Goal: Transaction & Acquisition: Purchase product/service

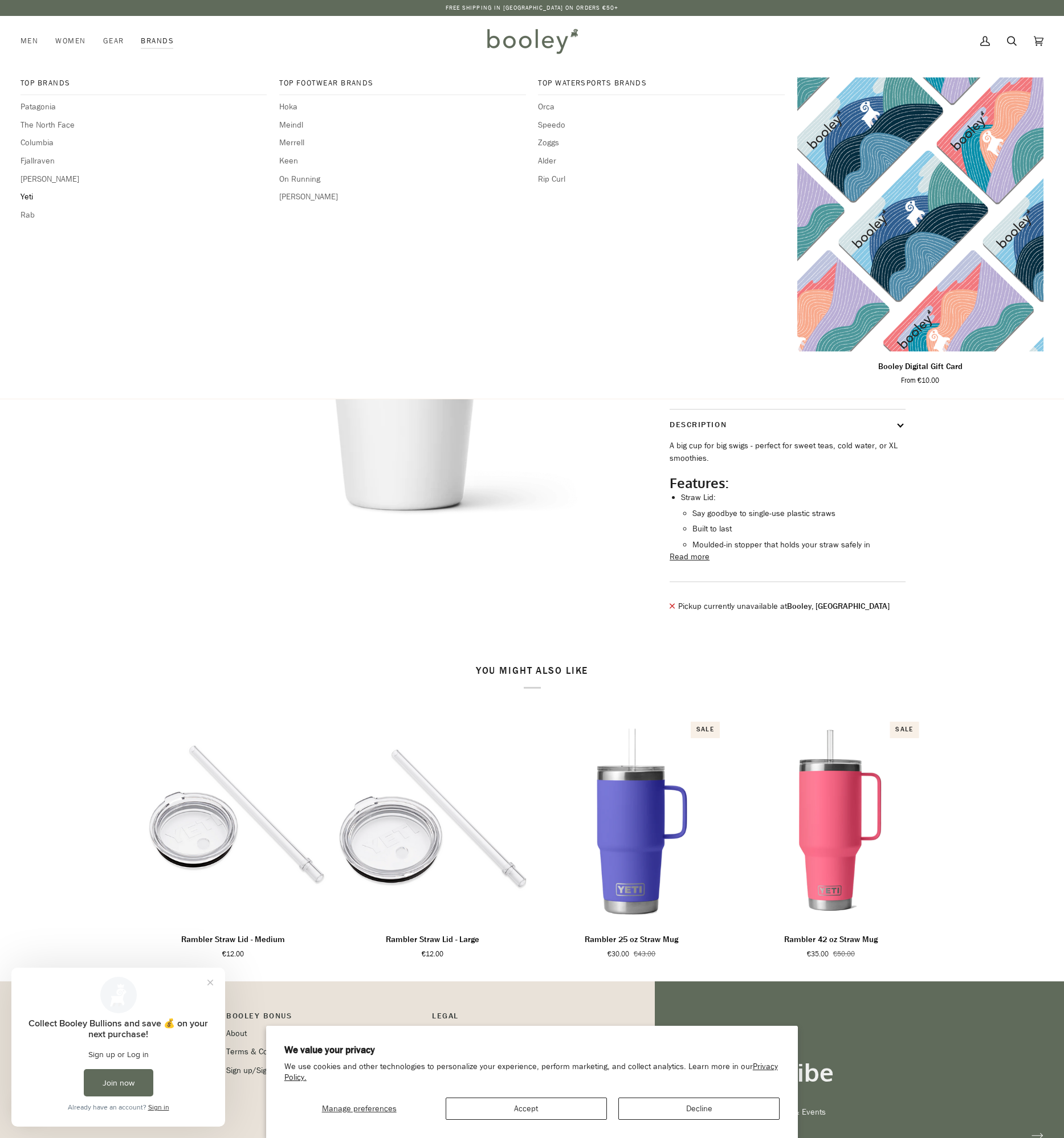
click at [22, 196] on span "Yeti" at bounding box center [143, 196] width 246 height 12
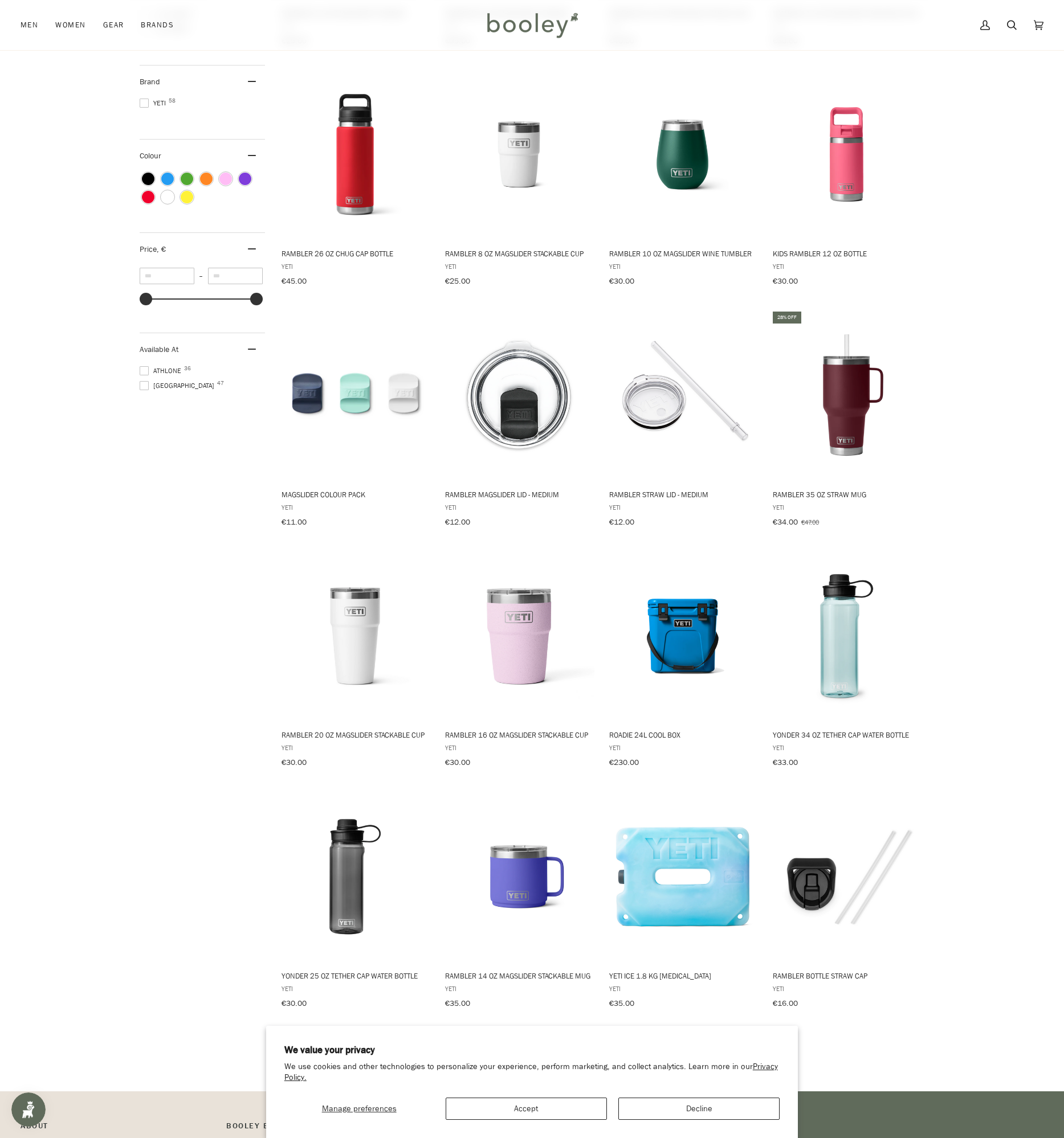
scroll to position [330, 0]
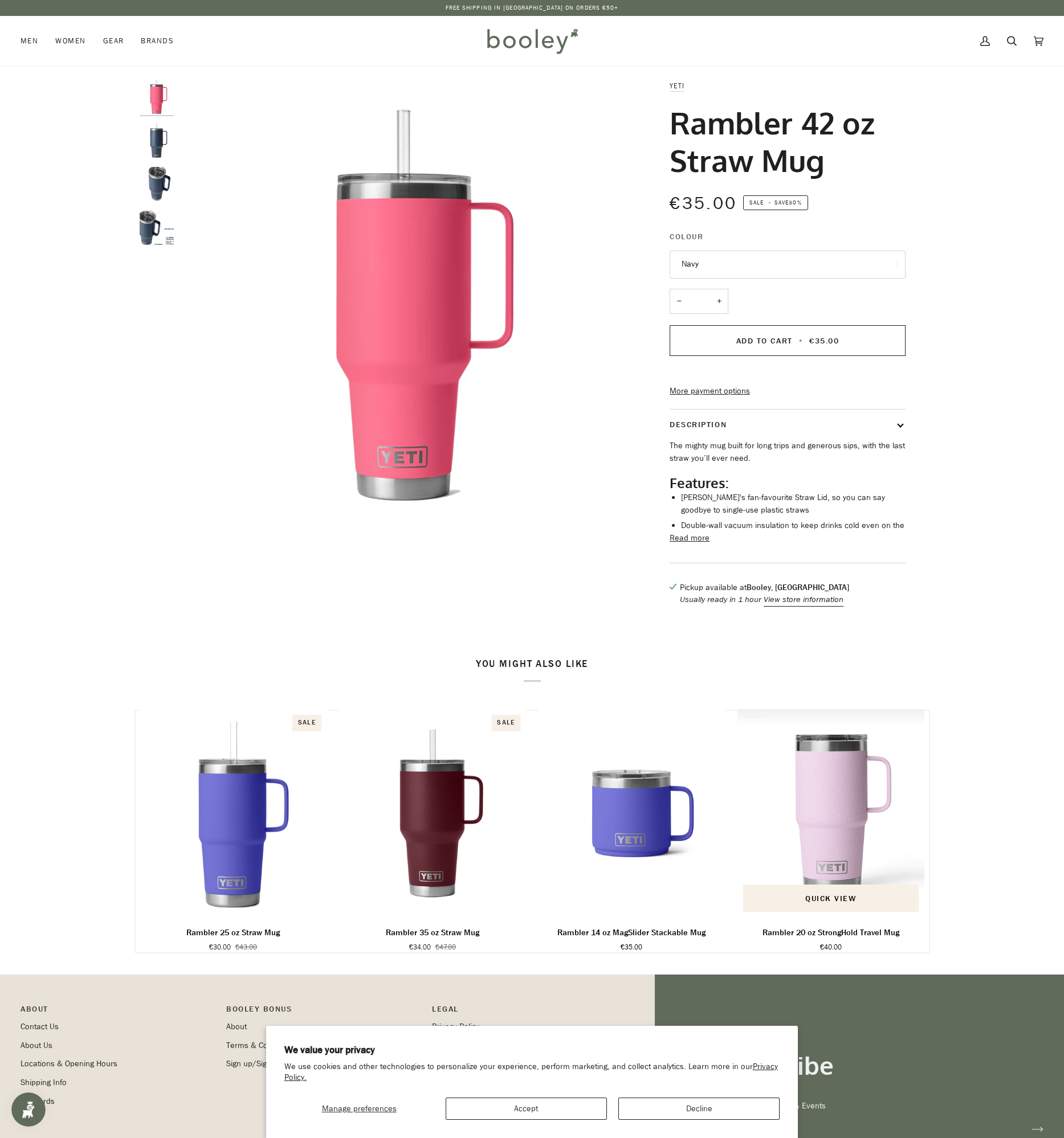
click at [841, 835] on img "Rambler 20 oz StrongHold Travel Mug" at bounding box center [831, 813] width 188 height 208
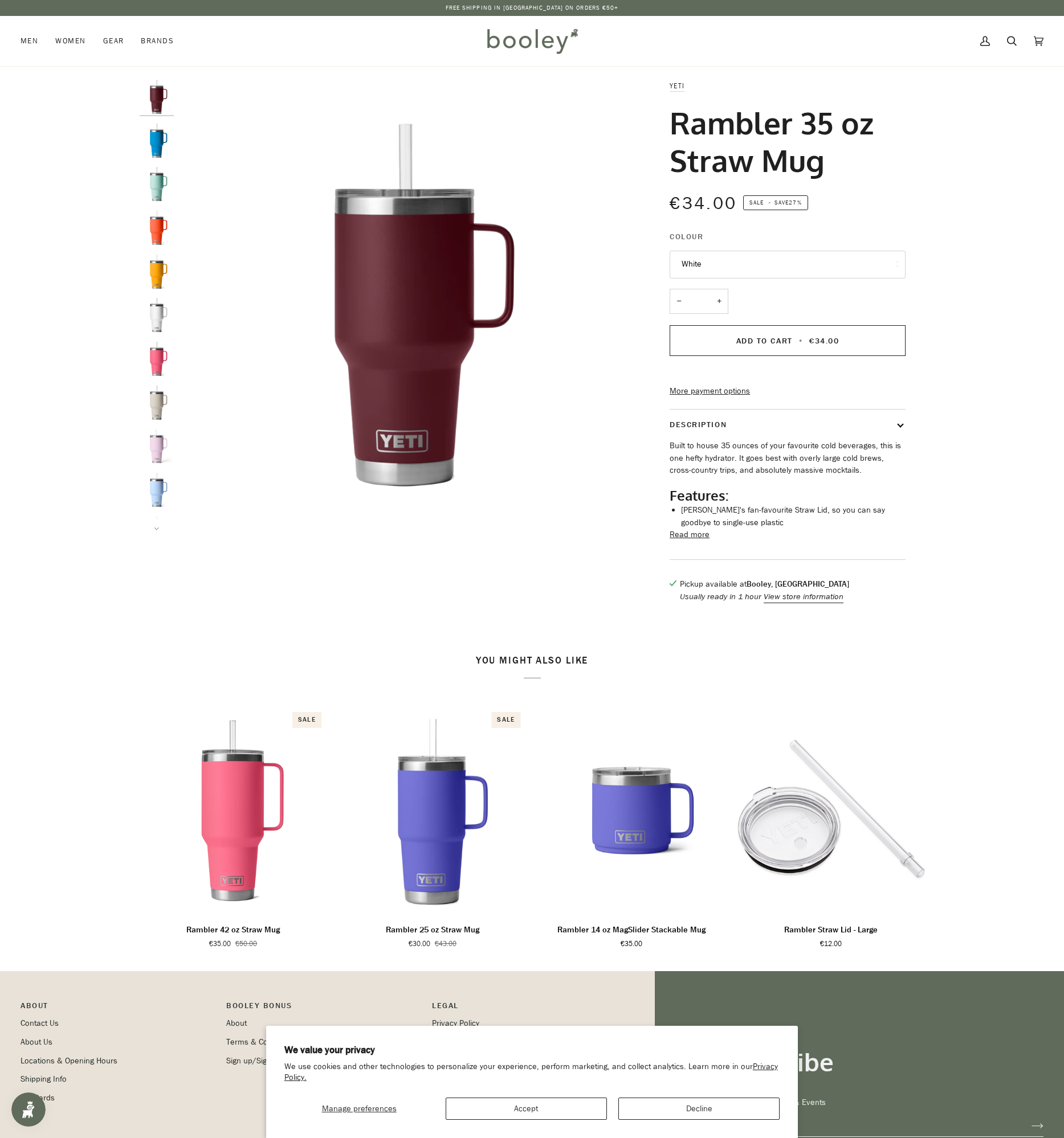
click at [746, 263] on button "White" at bounding box center [787, 264] width 236 height 28
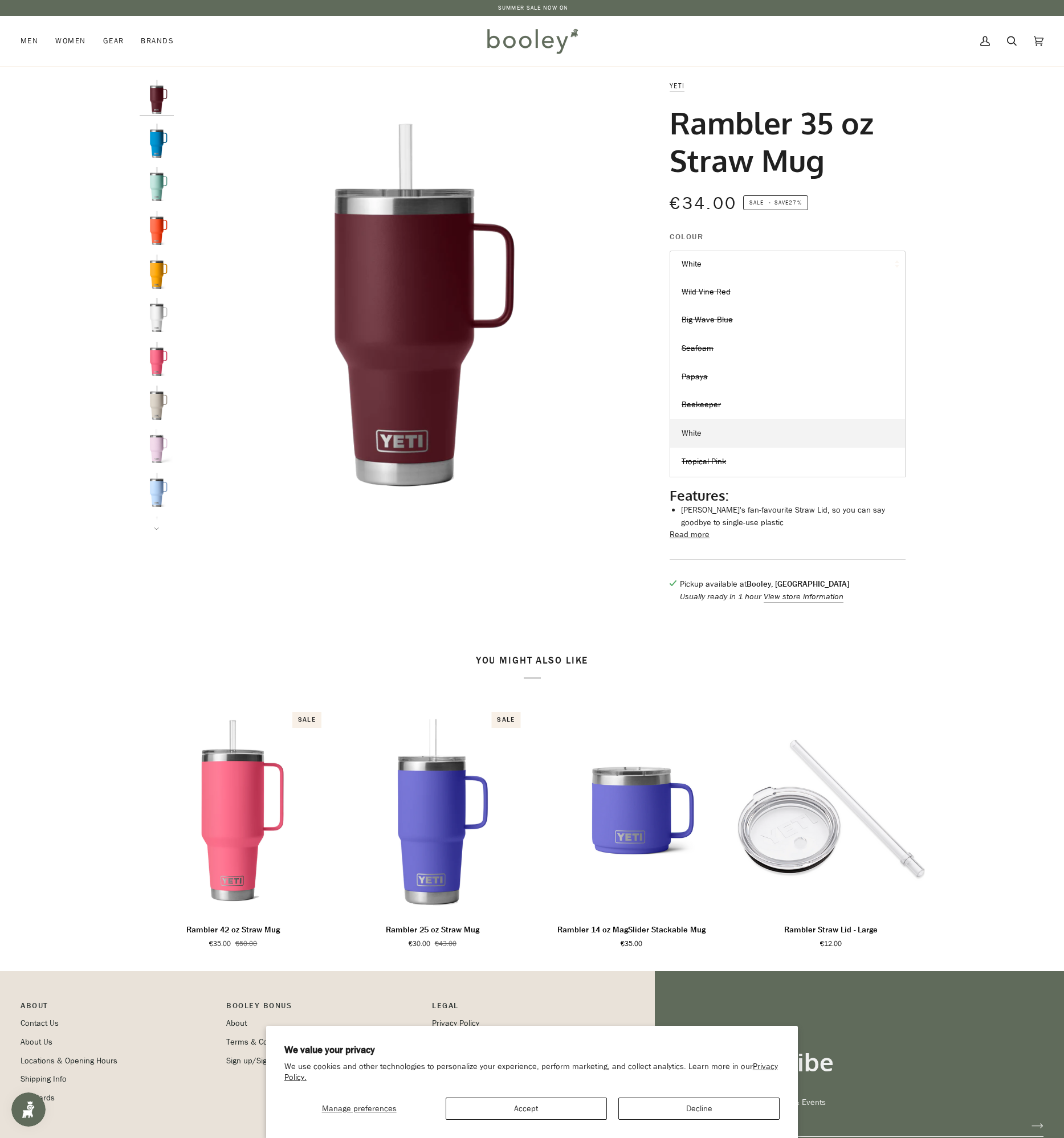
click at [734, 433] on link "White" at bounding box center [787, 433] width 235 height 29
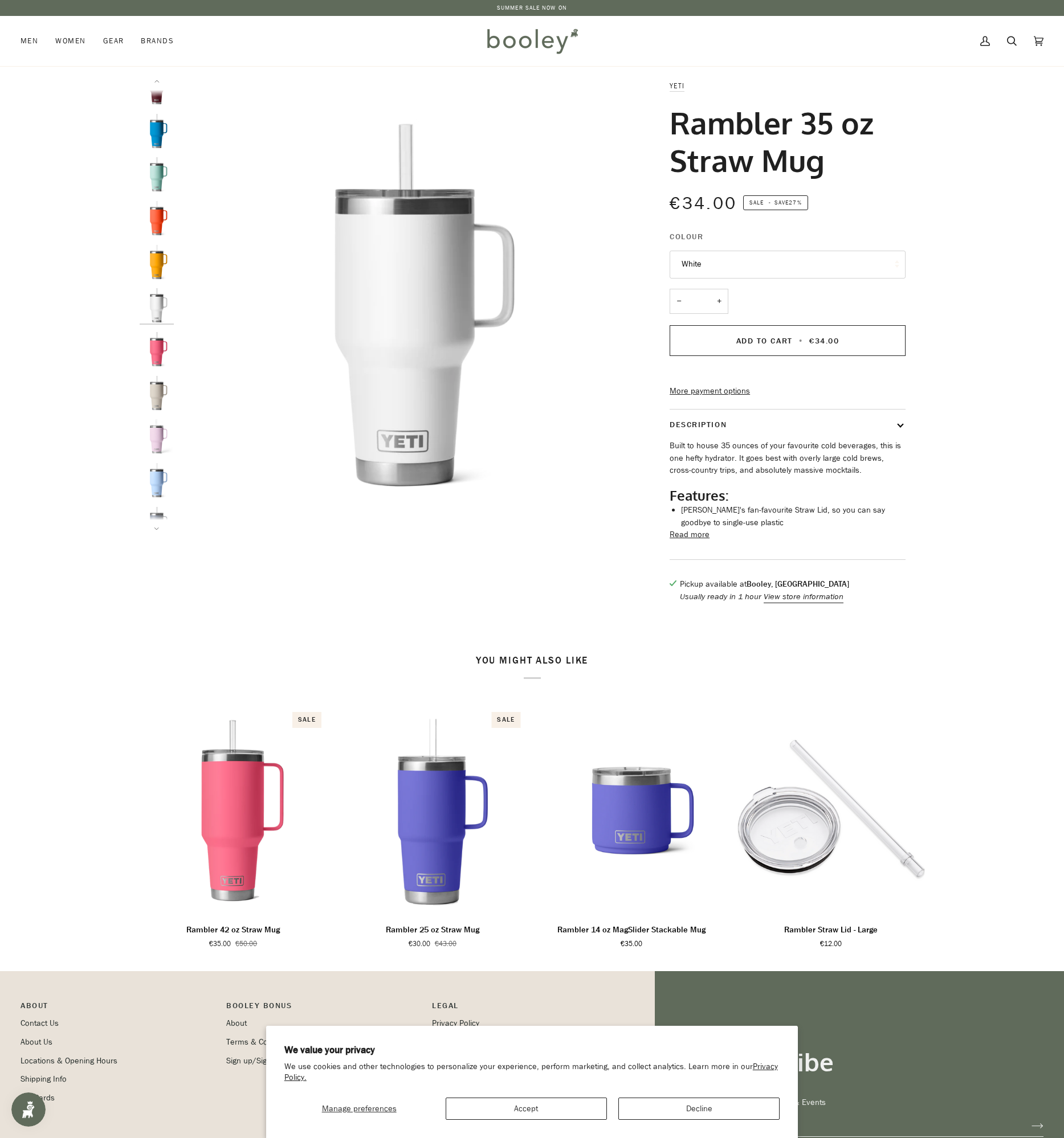
scroll to position [9, 0]
click at [774, 250] on fieldset "Colour White Wild Vine Red Big Wave Blue Seafoam Papaya Beekeeper" at bounding box center [787, 256] width 236 height 50
click at [770, 269] on button "White" at bounding box center [787, 264] width 236 height 28
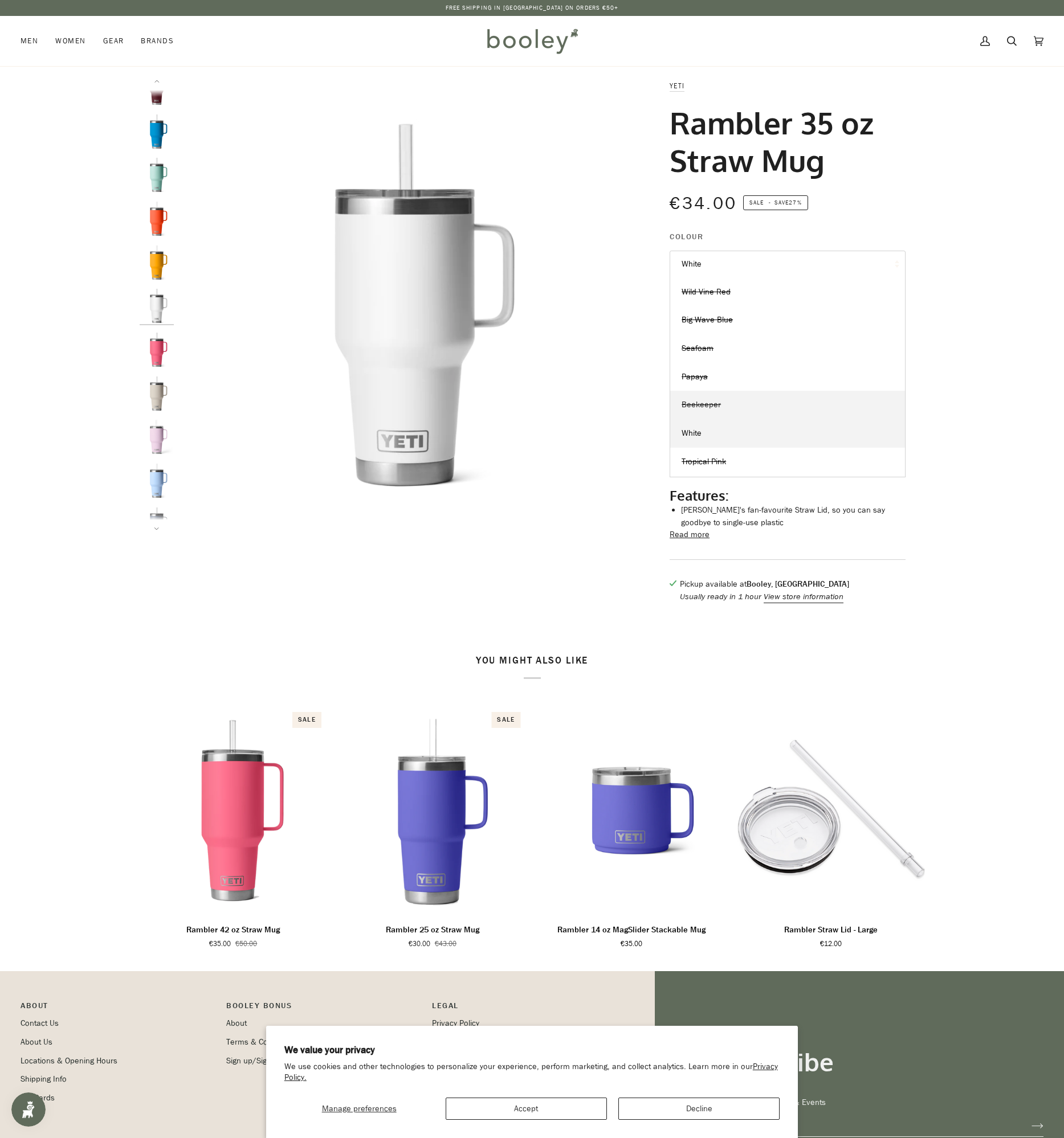
click at [765, 407] on link "Beekeeper" at bounding box center [787, 405] width 235 height 29
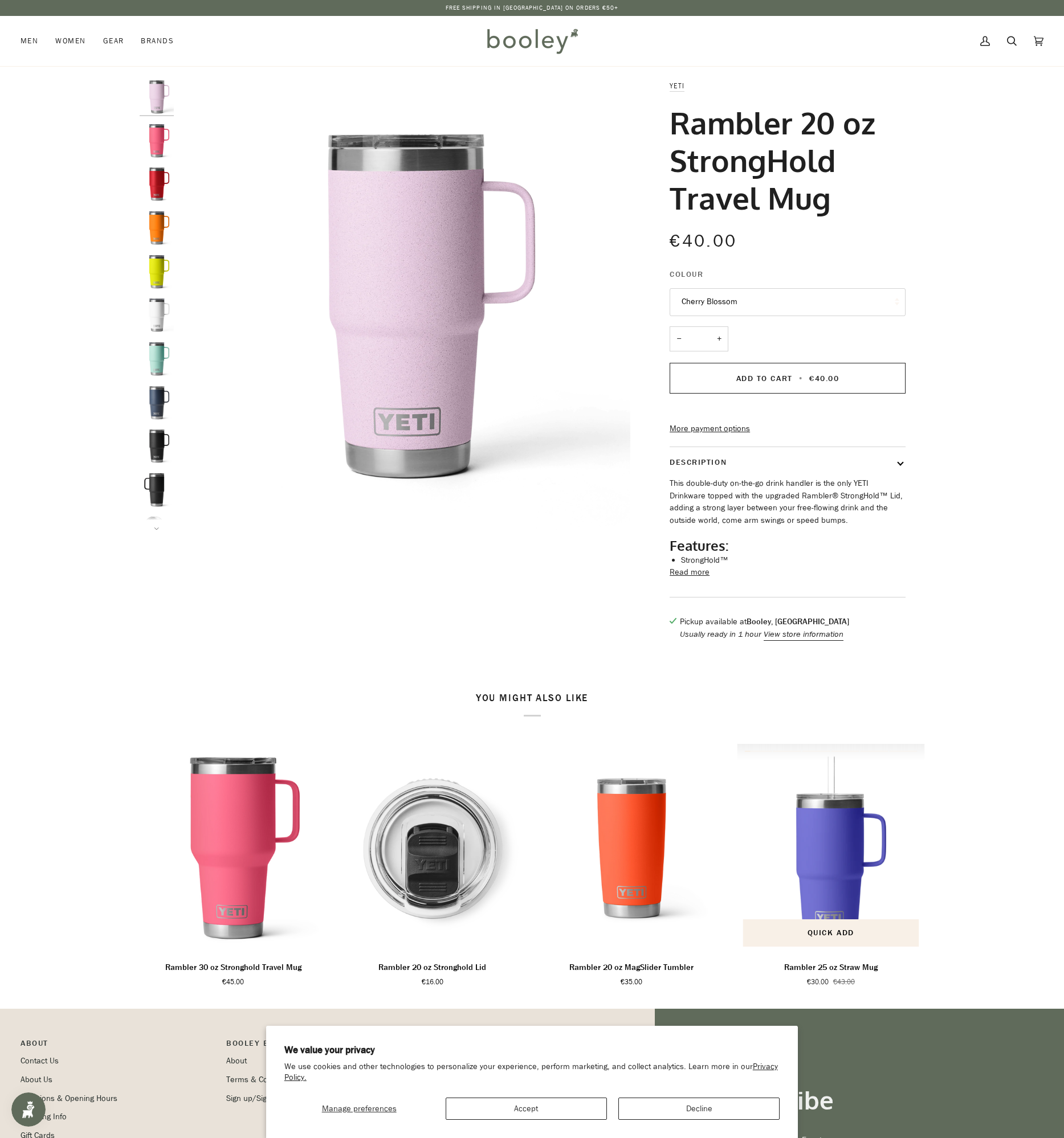
click at [822, 915] on img "Rambler 25 oz Straw Mug" at bounding box center [831, 848] width 188 height 208
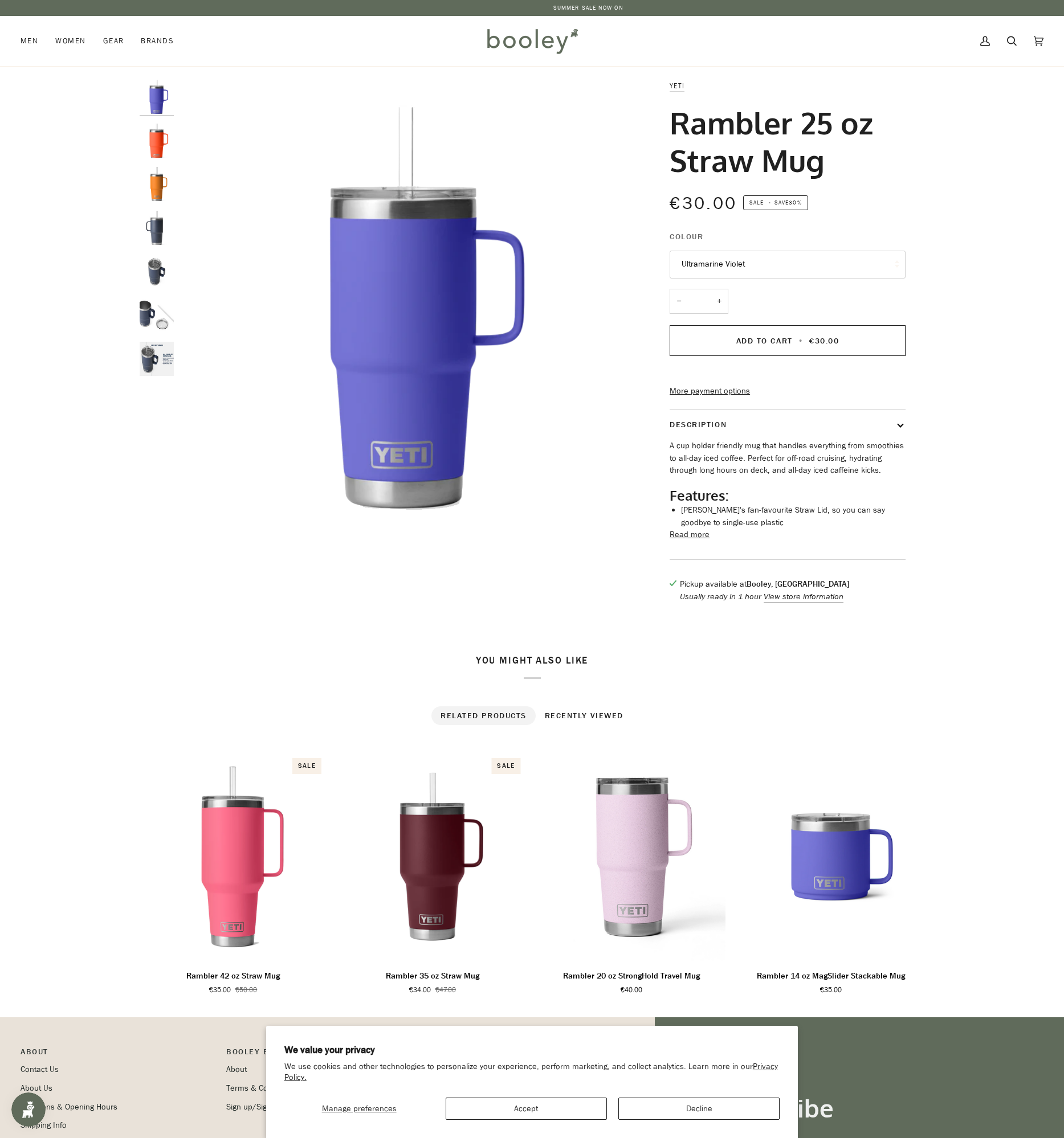
click at [729, 268] on button "Ultramarine Violet" at bounding box center [787, 264] width 236 height 28
click at [739, 324] on link "Papaya" at bounding box center [787, 320] width 235 height 29
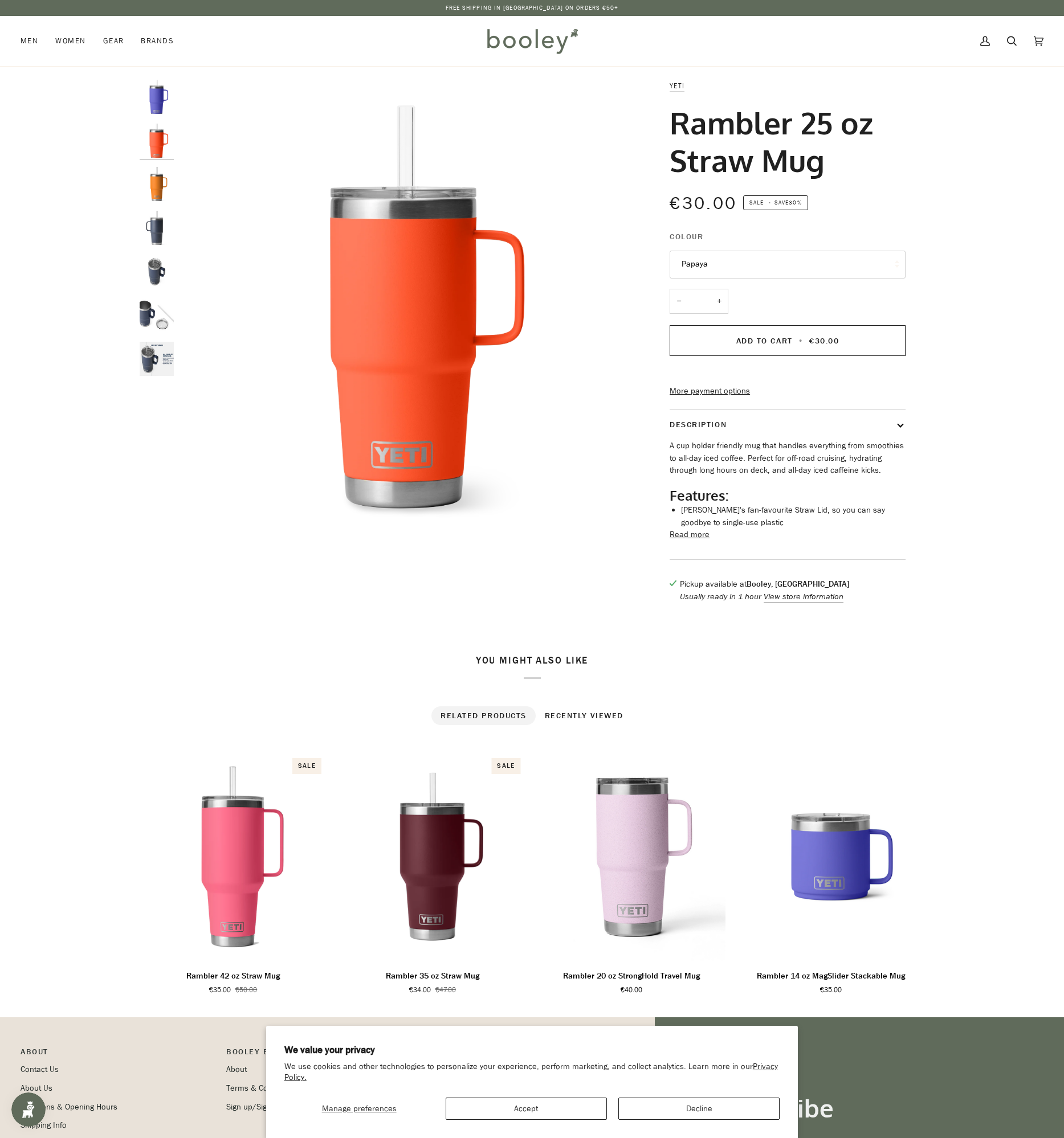
click at [151, 318] on img "Yeti Rambler 24 oz Straw Mug - Booley Galway" at bounding box center [157, 315] width 34 height 34
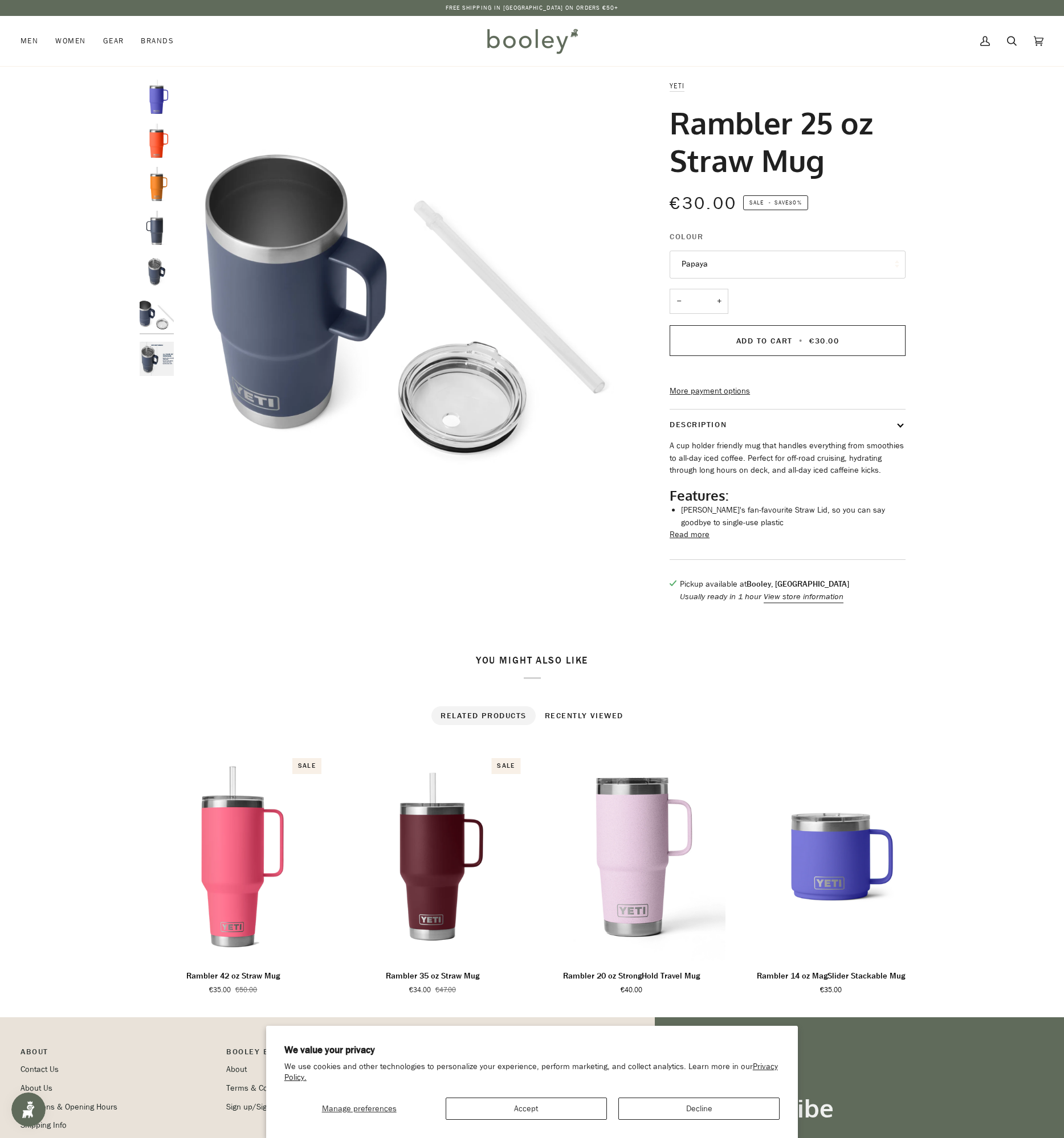
click at [143, 264] on img "Yeti Rambler 24 oz Straw Mug - Booley Galway" at bounding box center [157, 271] width 34 height 34
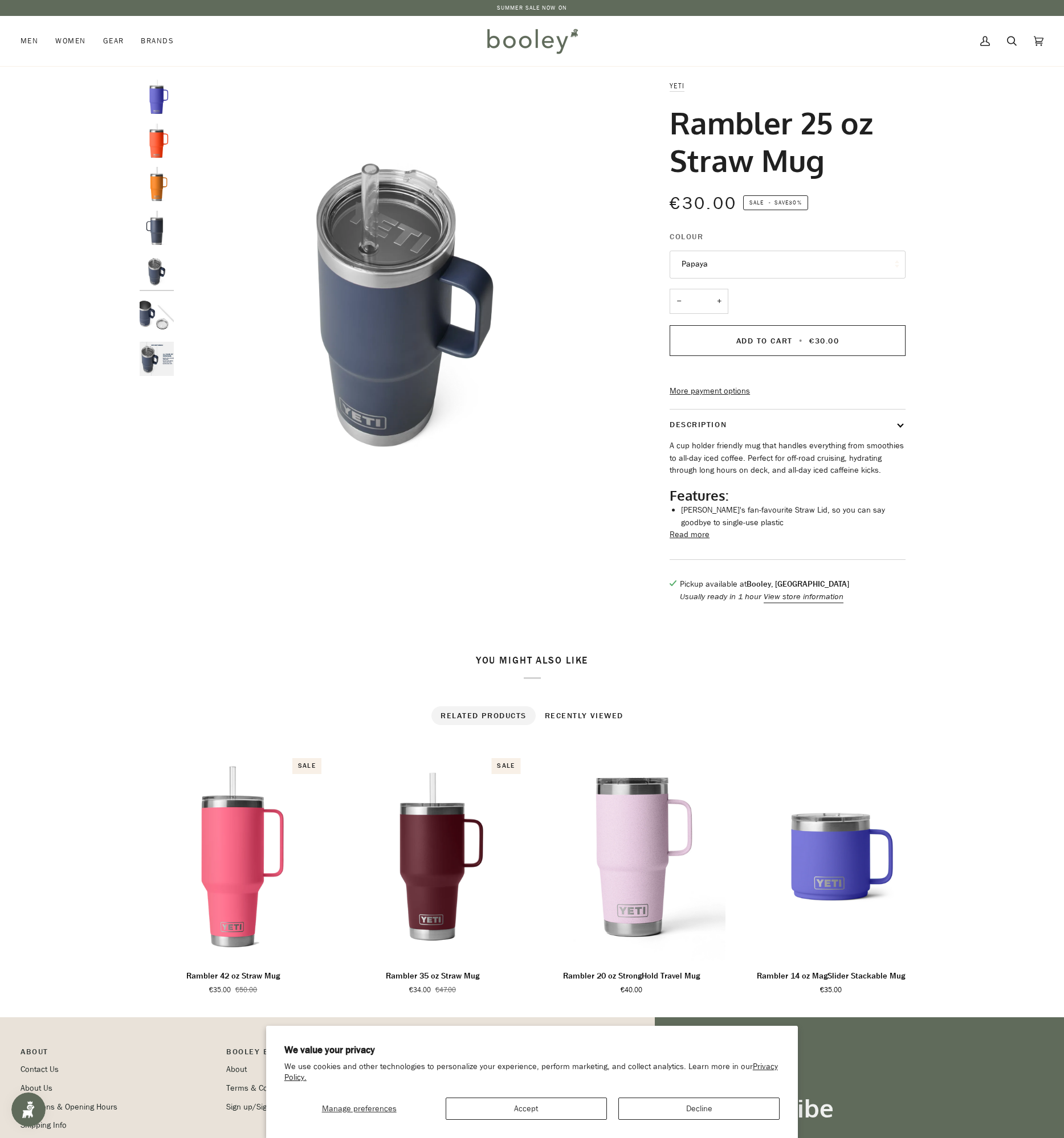
click at [1008, 40] on icon at bounding box center [1011, 41] width 10 height 17
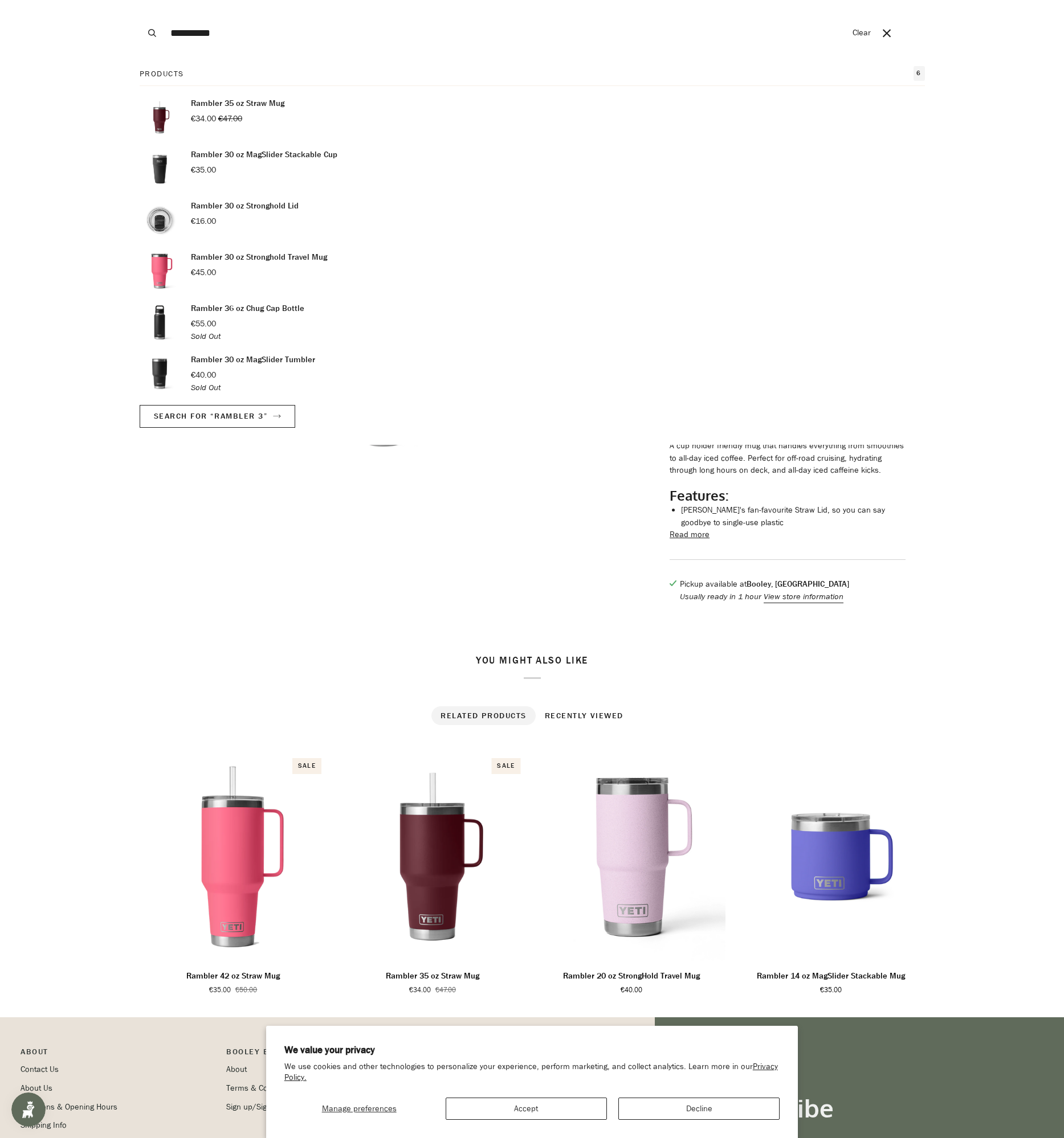
type input "**********"
click at [140, 0] on button "Search" at bounding box center [152, 33] width 25 height 66
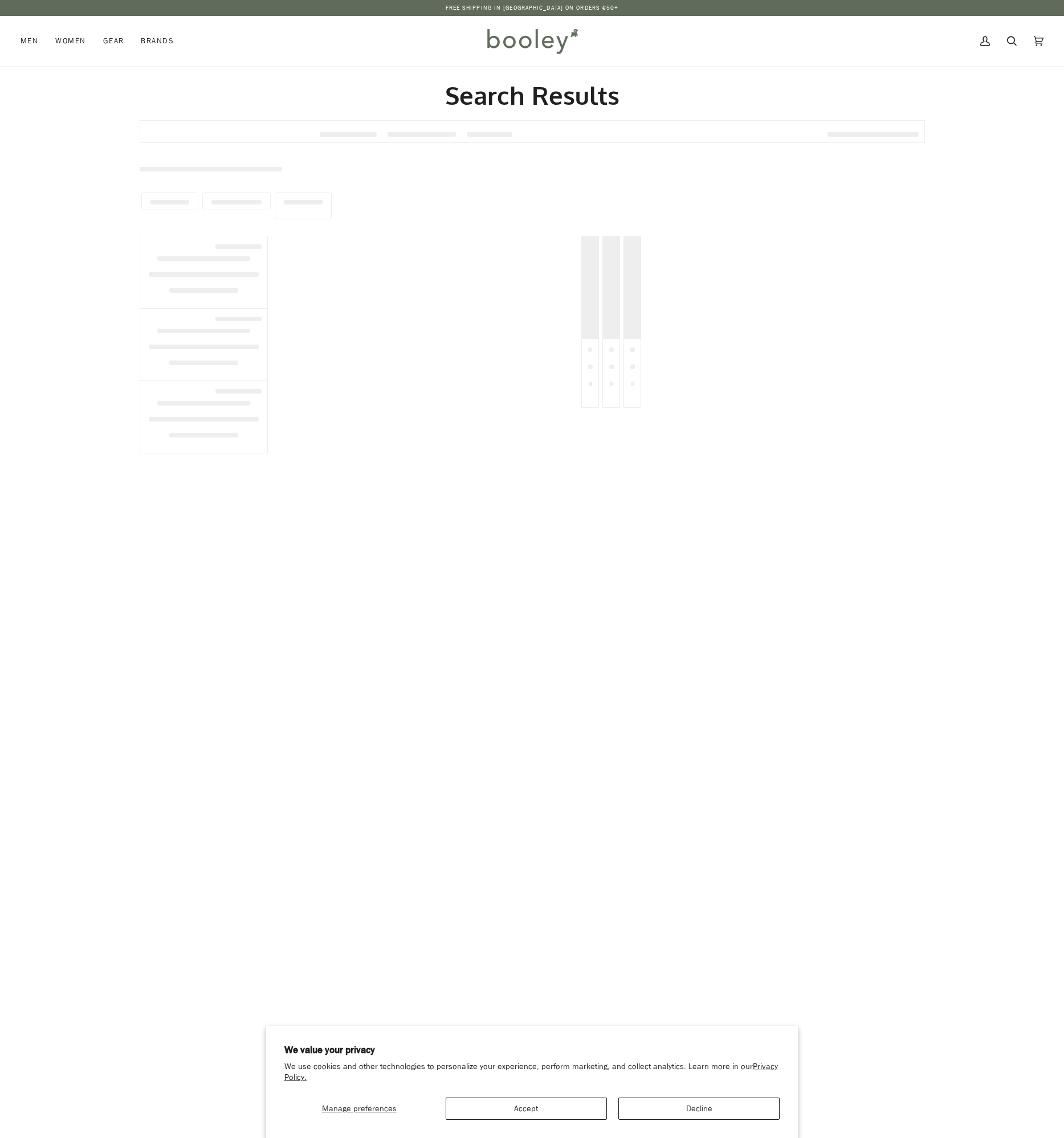
type input "**********"
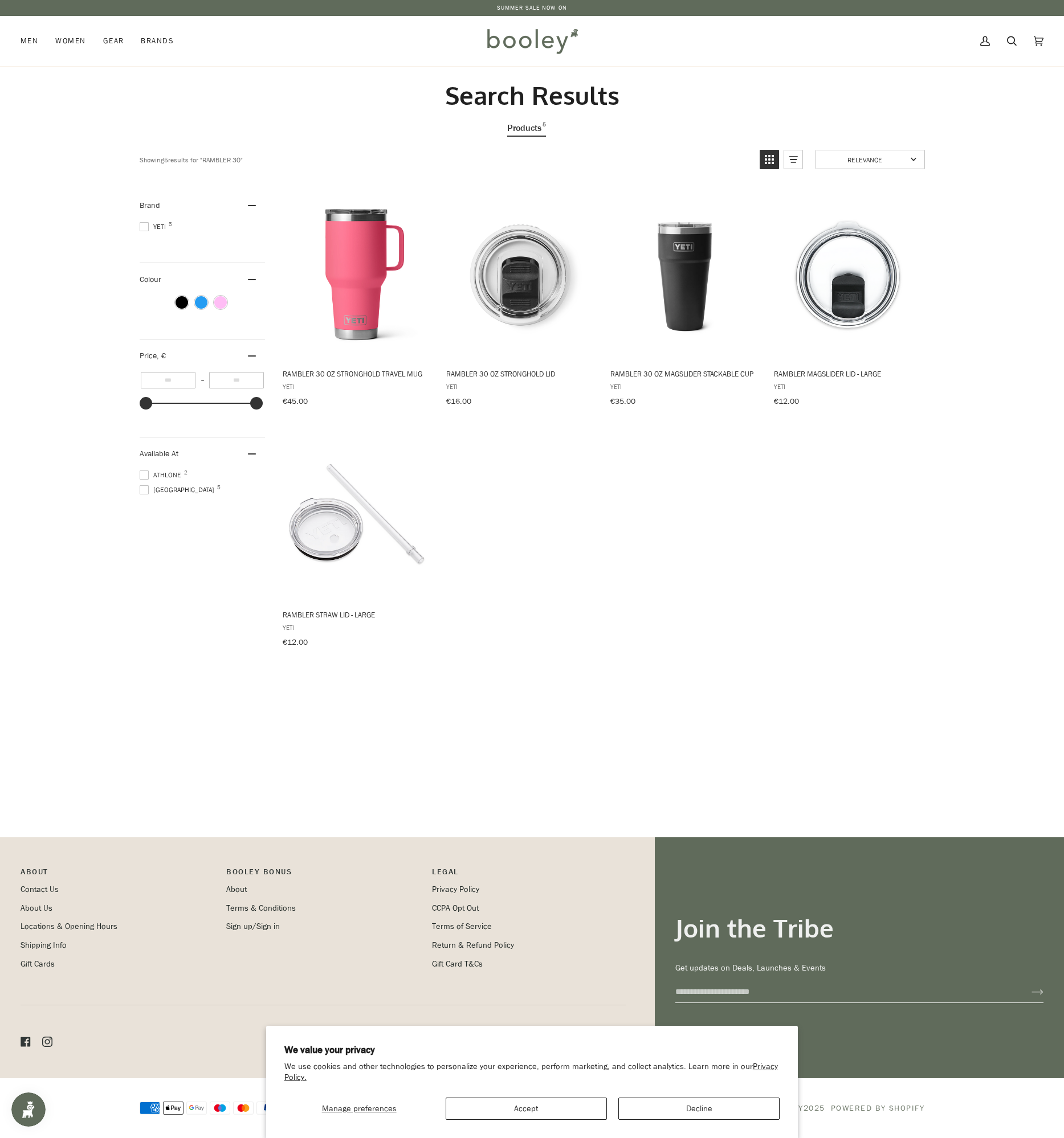
click at [763, 714] on section "Search Results Products 5 Showing 5 results for " rambler 30 " Relevance Releva…" at bounding box center [532, 452] width 1064 height 771
click at [848, 628] on ul "Rambler 30 oz Stronghold Travel Mug YETI €45.00 View product Rambler 30 oz Stro…" at bounding box center [602, 430] width 657 height 482
